Goal: Navigation & Orientation: Find specific page/section

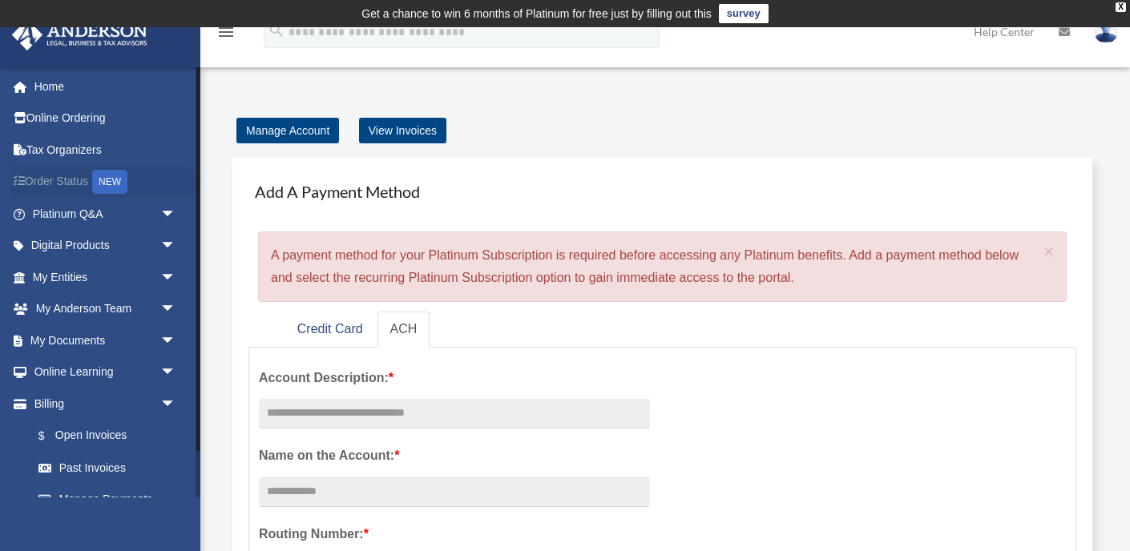
click at [44, 175] on link "Order Status NEW" at bounding box center [105, 182] width 189 height 33
click at [55, 91] on link "Home" at bounding box center [105, 87] width 189 height 32
click at [63, 275] on link "My Entities arrow_drop_down" at bounding box center [105, 277] width 189 height 32
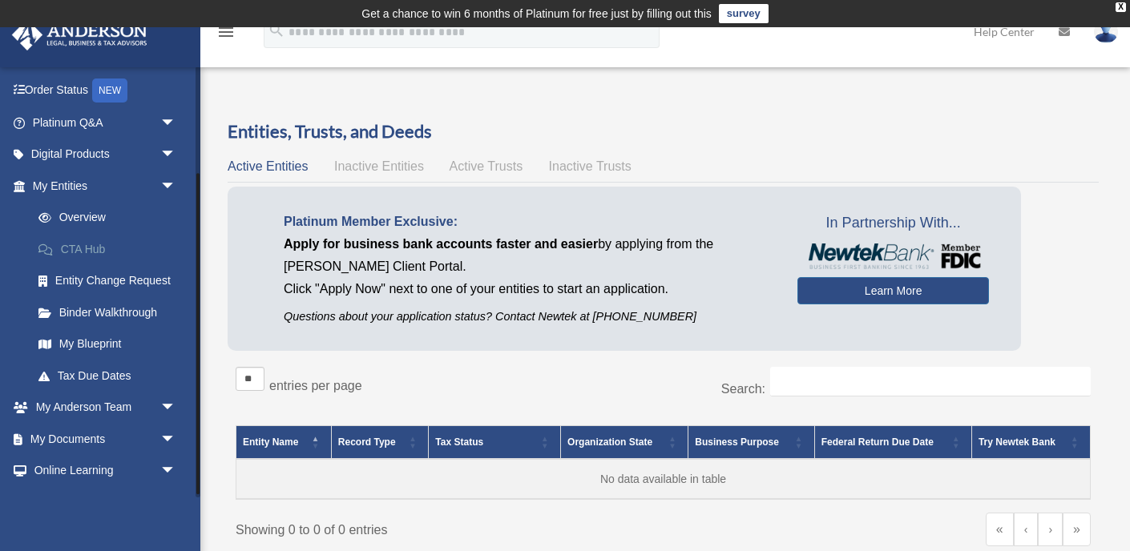
scroll to position [147, 0]
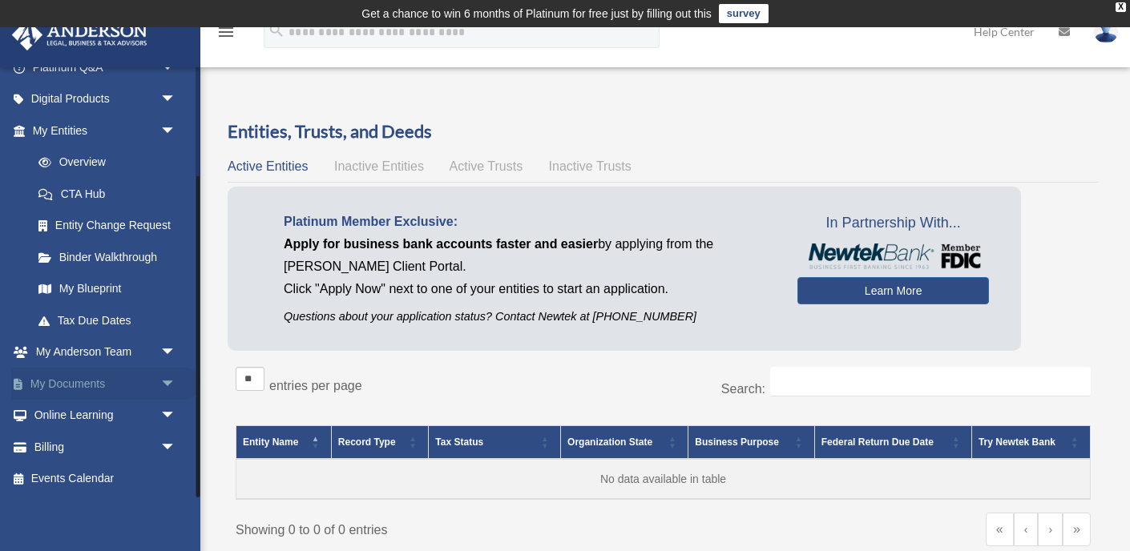
click at [63, 383] on link "My Documents arrow_drop_down" at bounding box center [105, 384] width 189 height 32
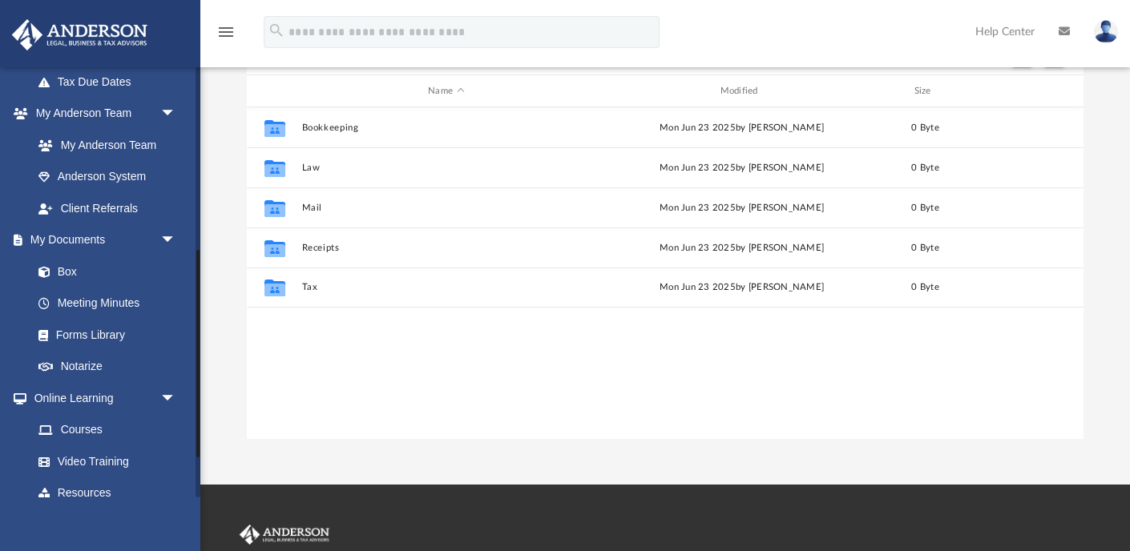
scroll to position [387, 0]
click at [127, 143] on link "My Anderson Team" at bounding box center [111, 143] width 178 height 32
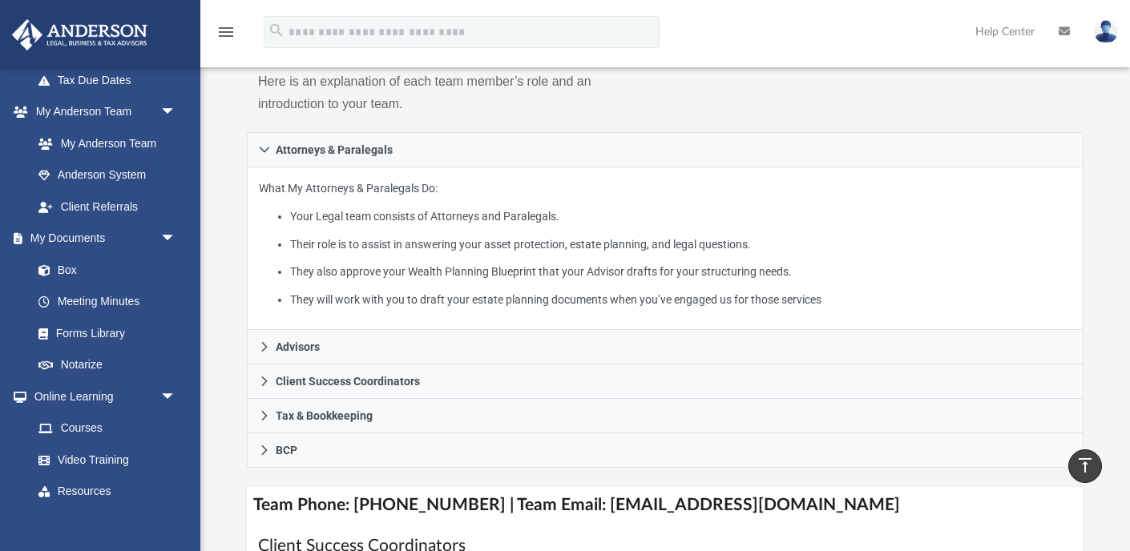
scroll to position [220, 0]
